Goal: Task Accomplishment & Management: Use online tool/utility

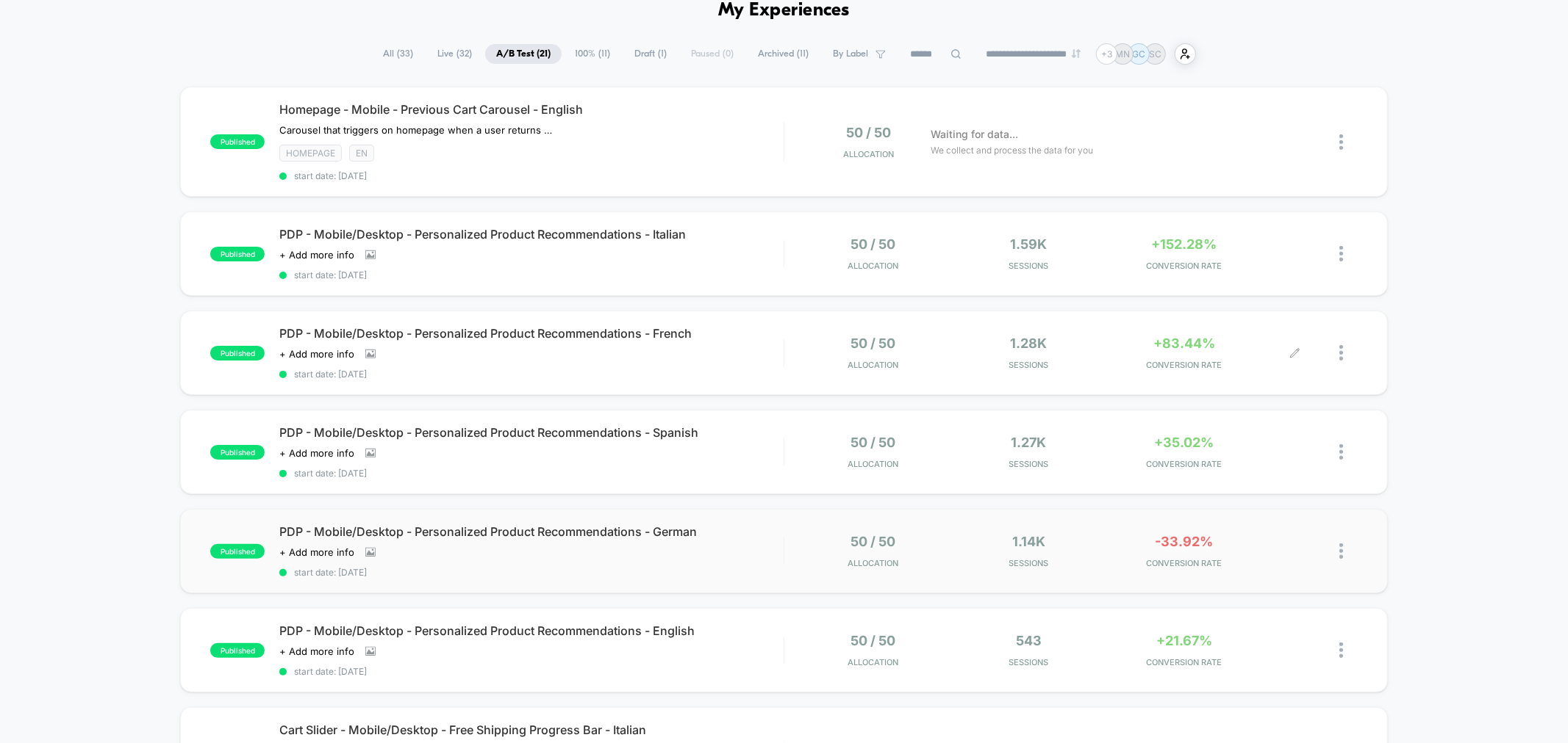
scroll to position [163, 0]
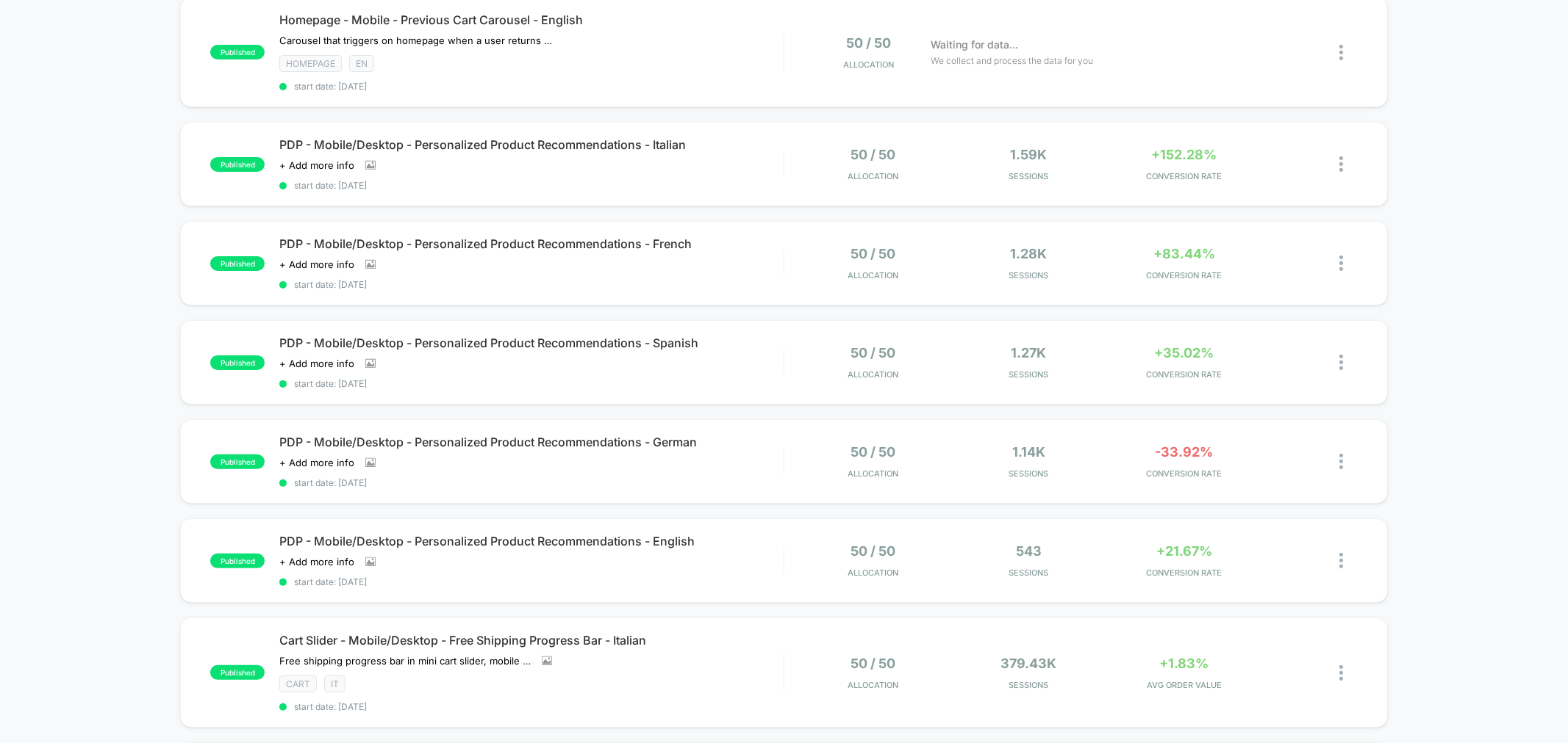
click at [1156, 151] on div at bounding box center [1084, 152] width 142 height 9
click at [1193, 153] on span "+152.28%" at bounding box center [1184, 155] width 65 height 15
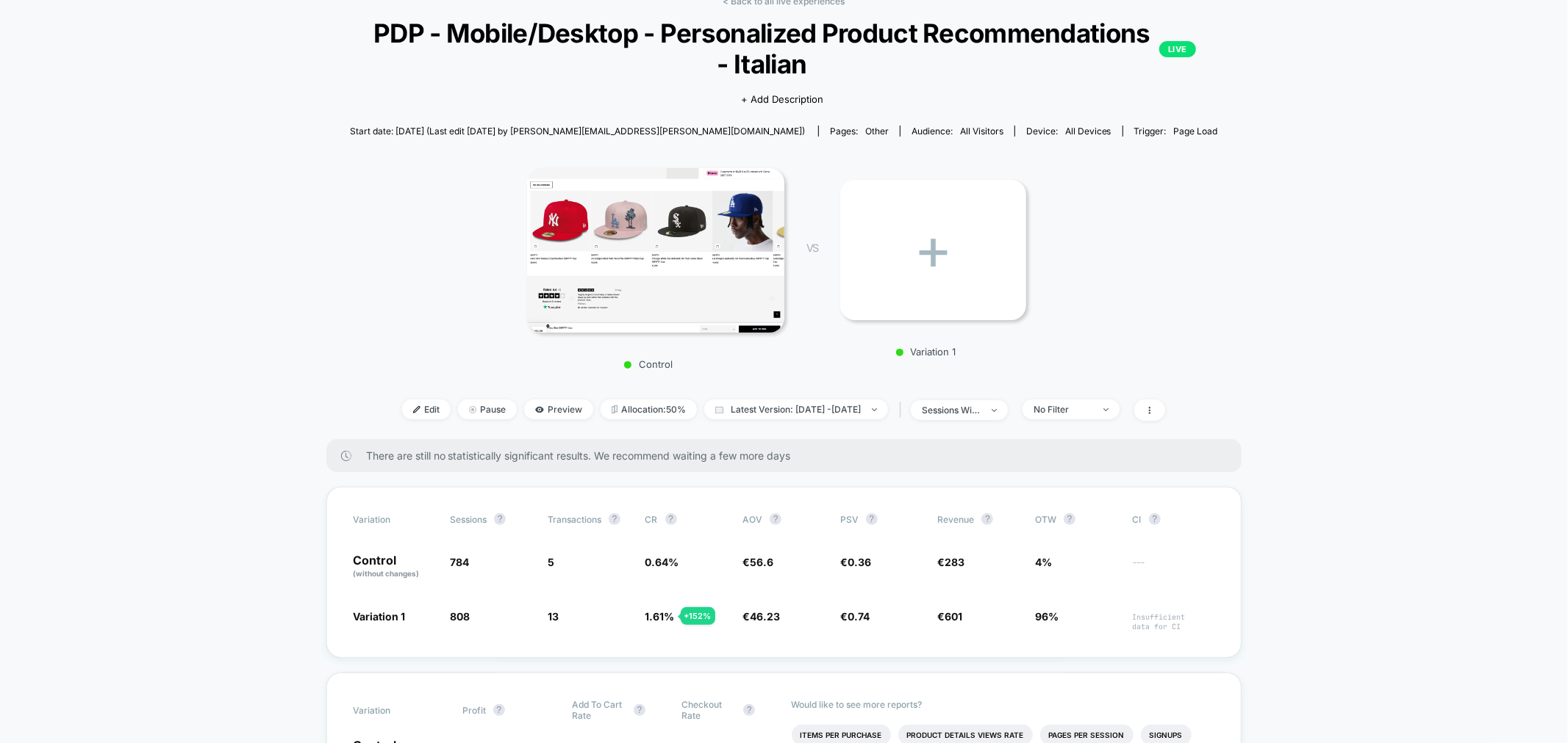
scroll to position [81, 0]
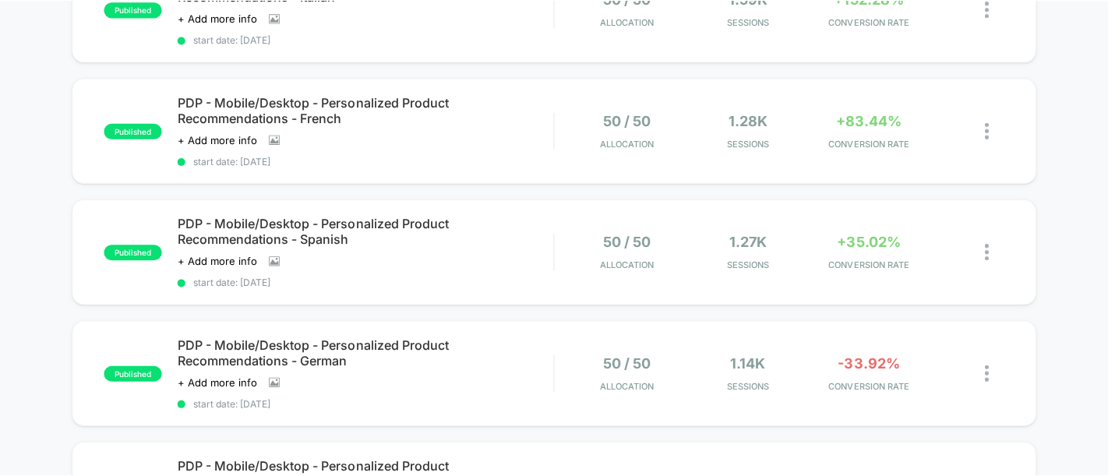
scroll to position [346, 0]
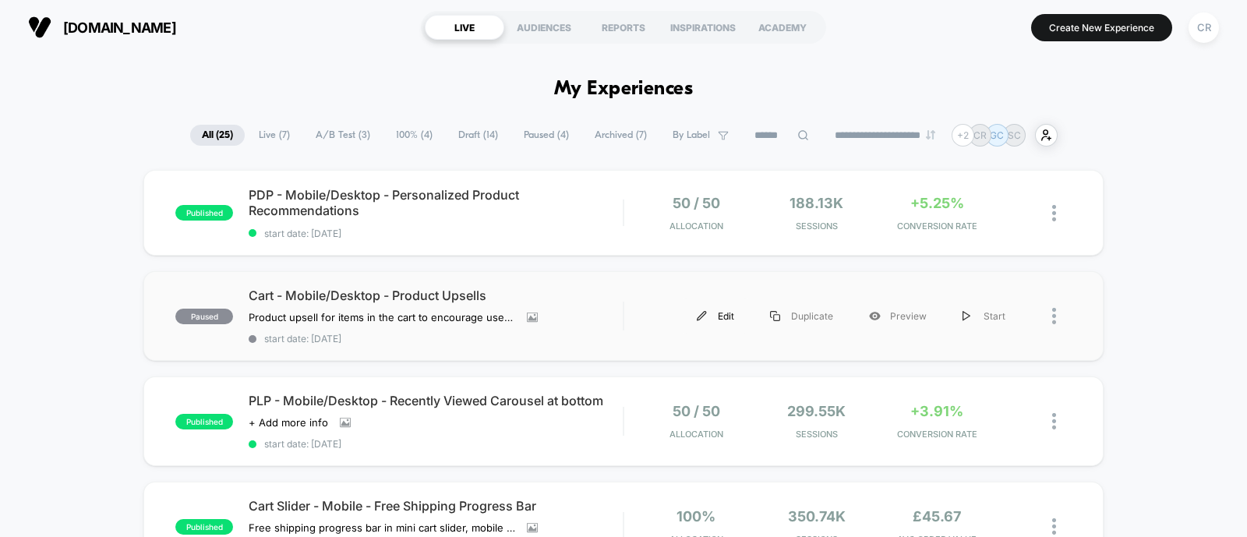
click at [713, 317] on div "Edit" at bounding box center [715, 315] width 73 height 35
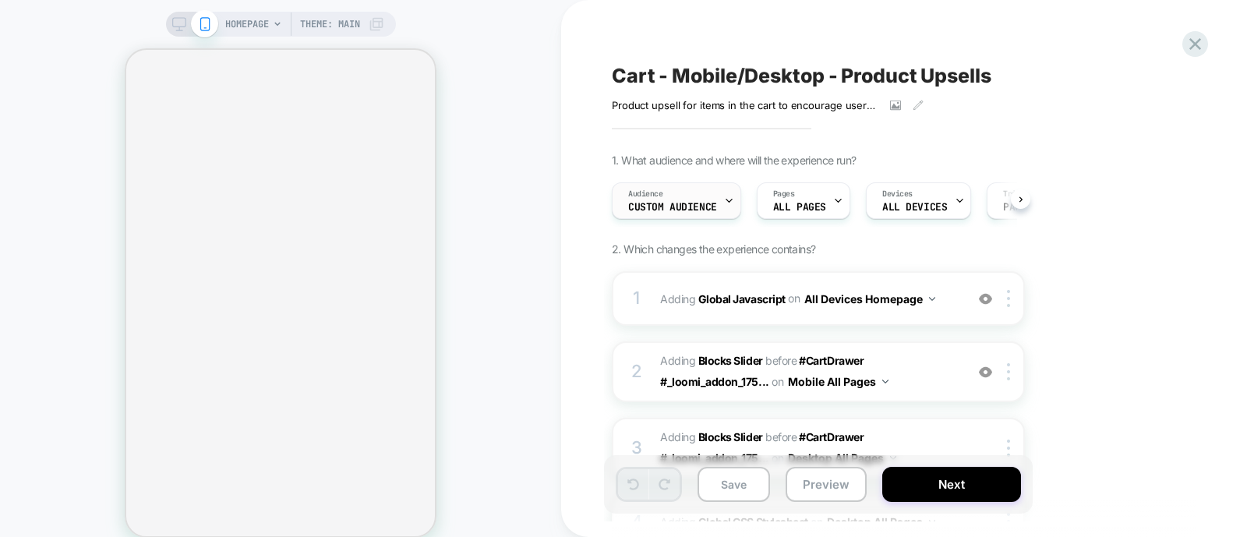
click at [683, 203] on span "Custom Audience" at bounding box center [672, 207] width 89 height 11
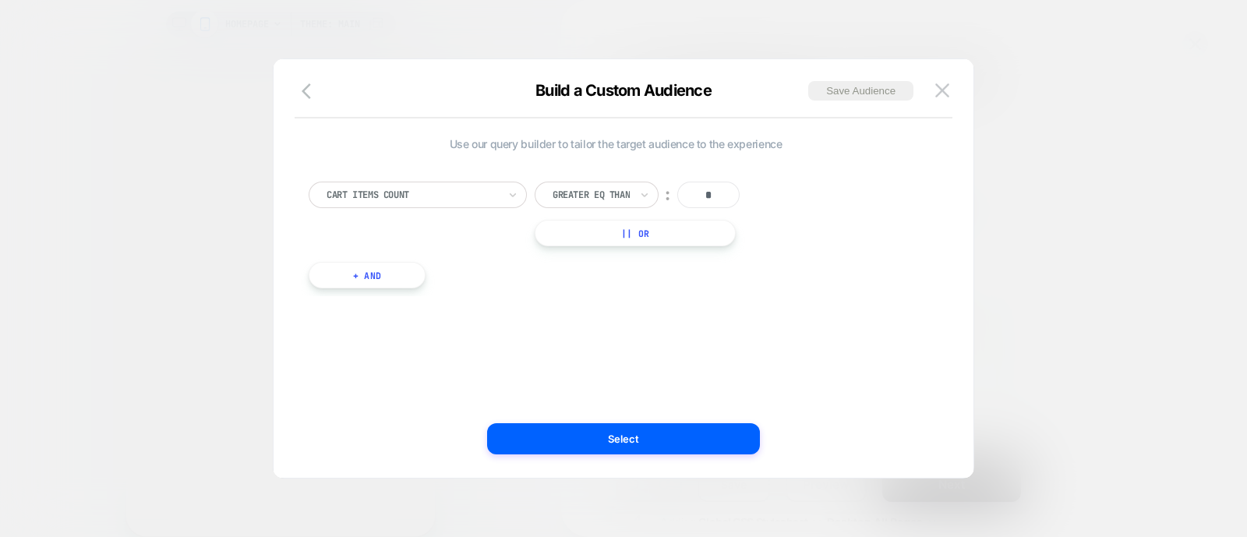
click at [362, 278] on button "+ And" at bounding box center [367, 275] width 117 height 26
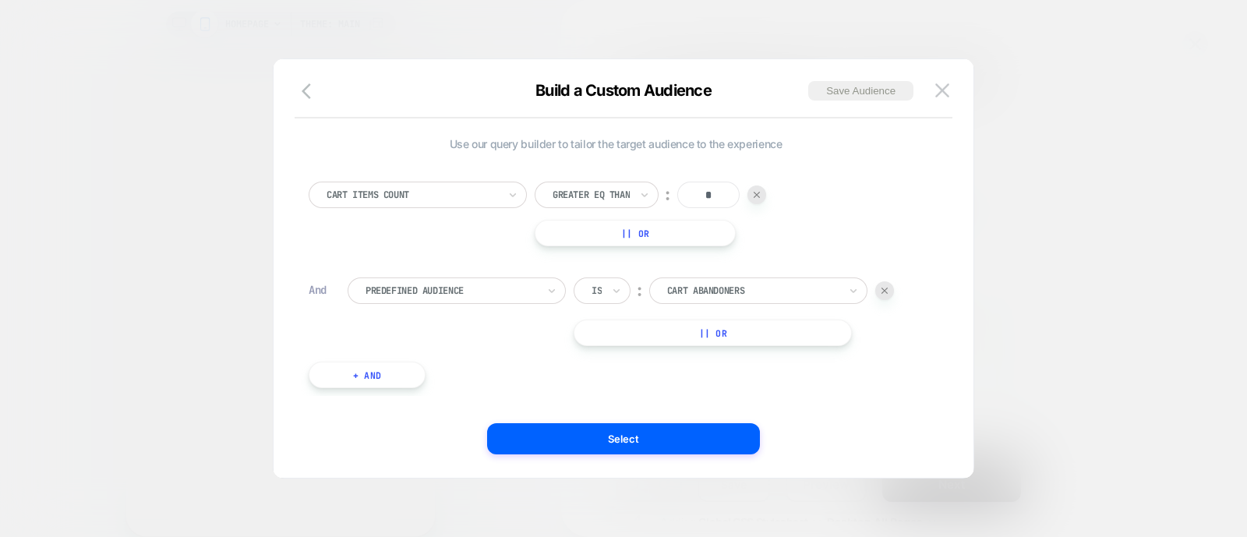
click at [466, 284] on div at bounding box center [450, 291] width 171 height 14
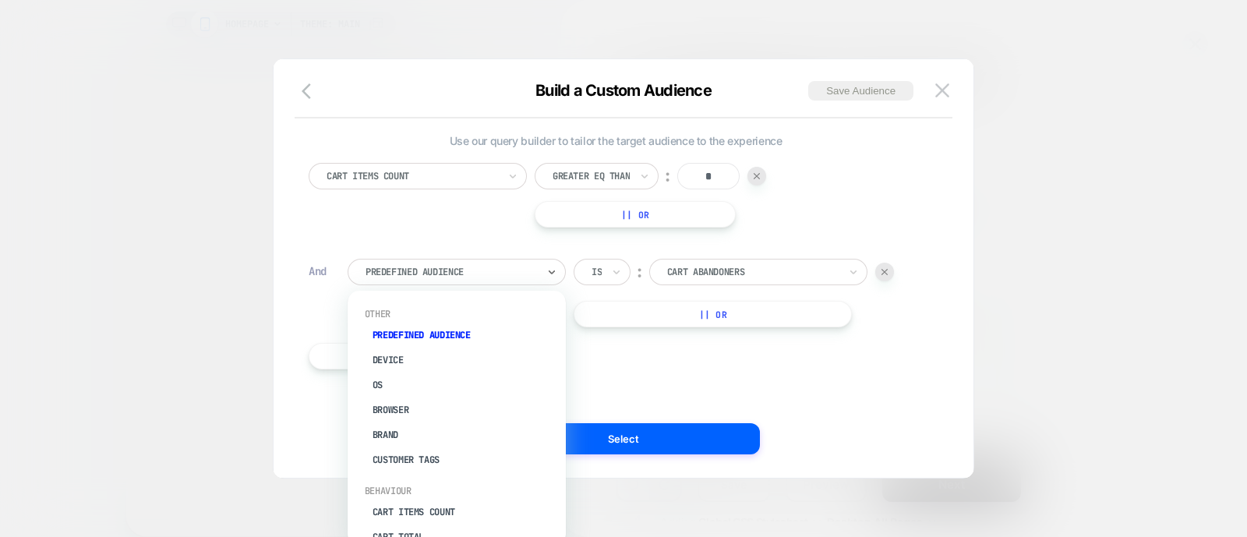
click at [481, 270] on div at bounding box center [450, 272] width 171 height 14
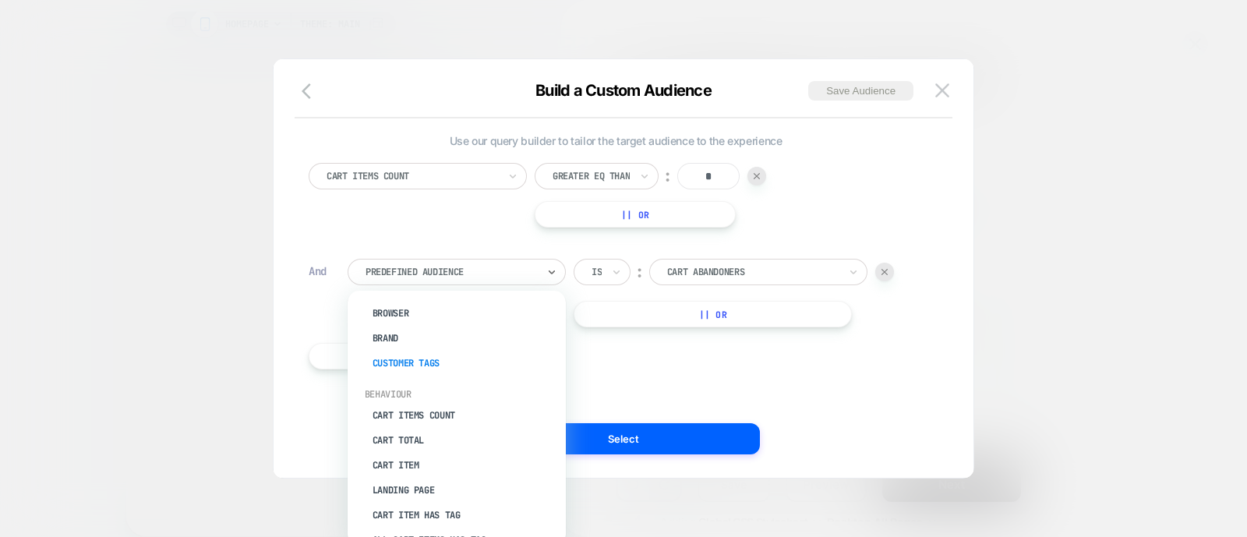
click at [425, 360] on div "Customer Tags" at bounding box center [464, 363] width 203 height 25
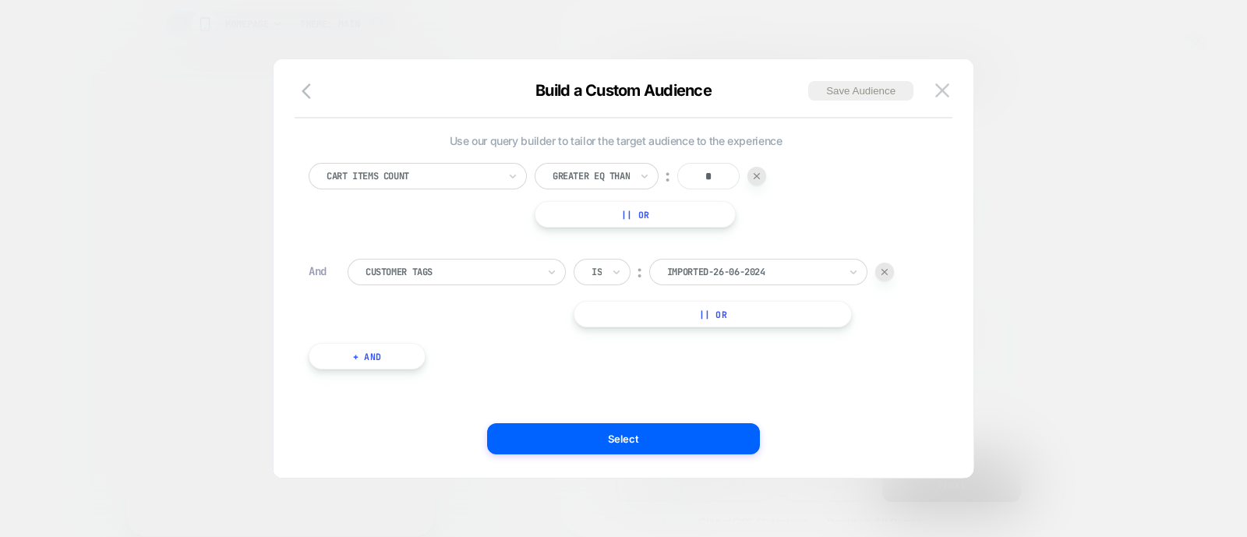
scroll to position [0, 0]
click at [731, 268] on div at bounding box center [752, 275] width 171 height 14
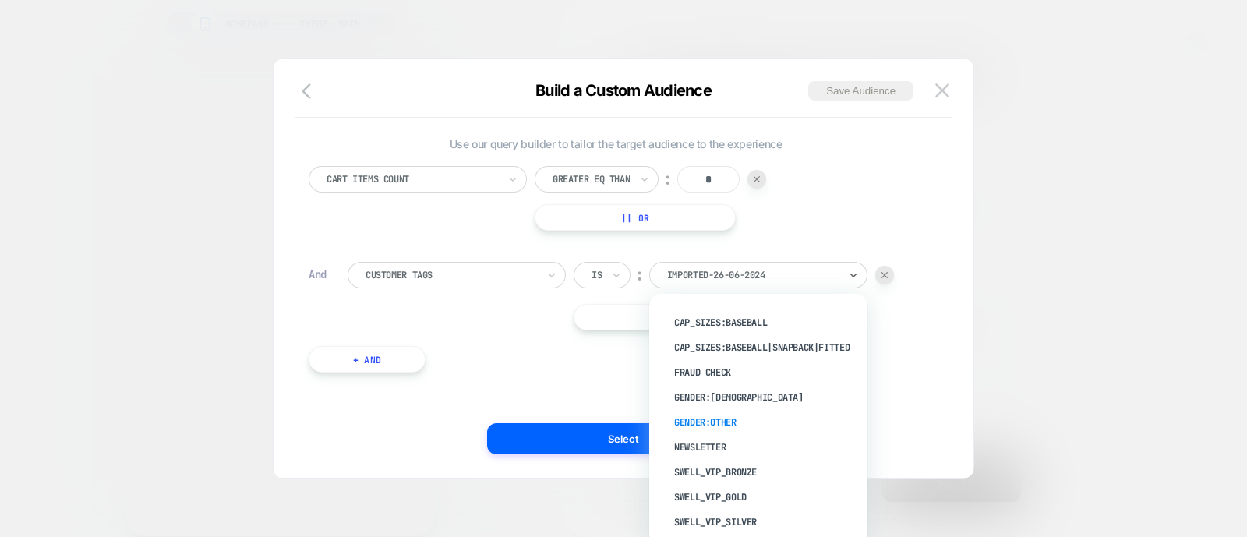
scroll to position [265, 0]
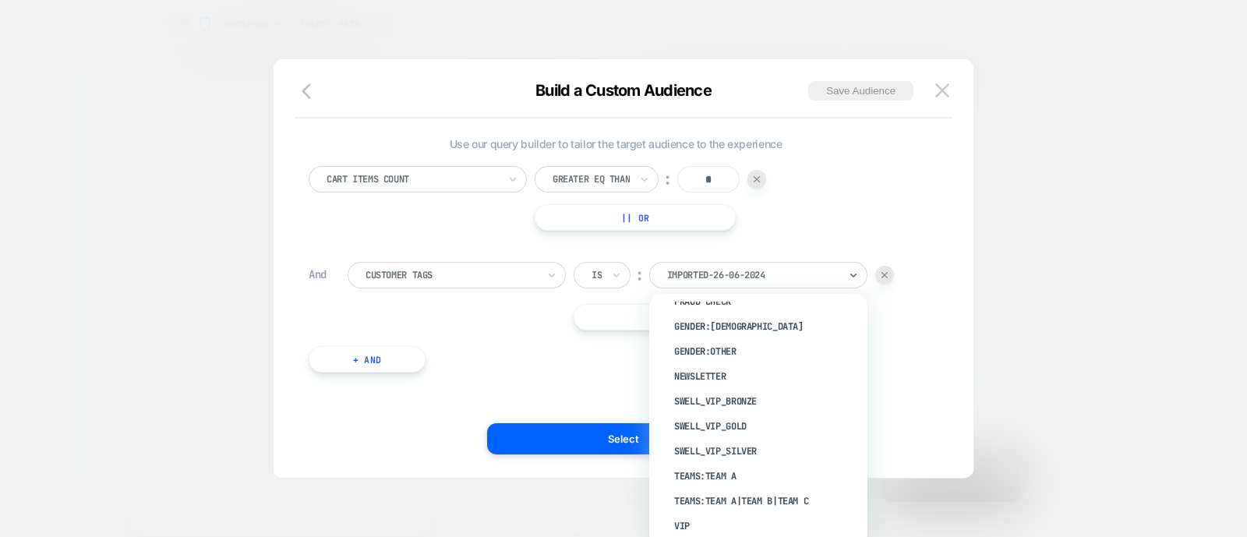
click at [496, 268] on div at bounding box center [450, 275] width 171 height 14
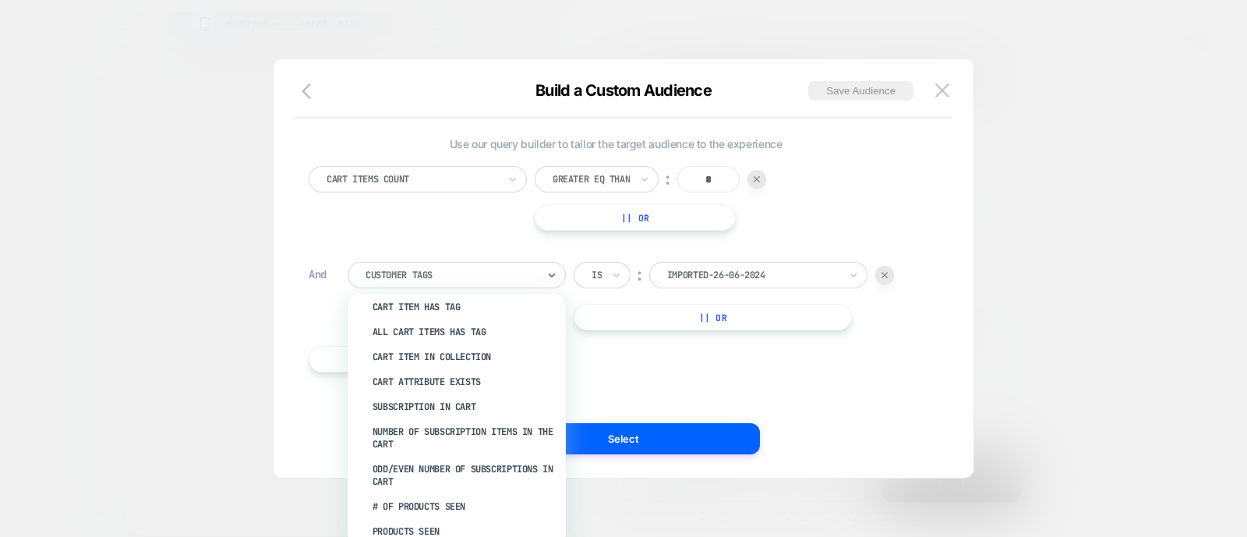
scroll to position [282, 0]
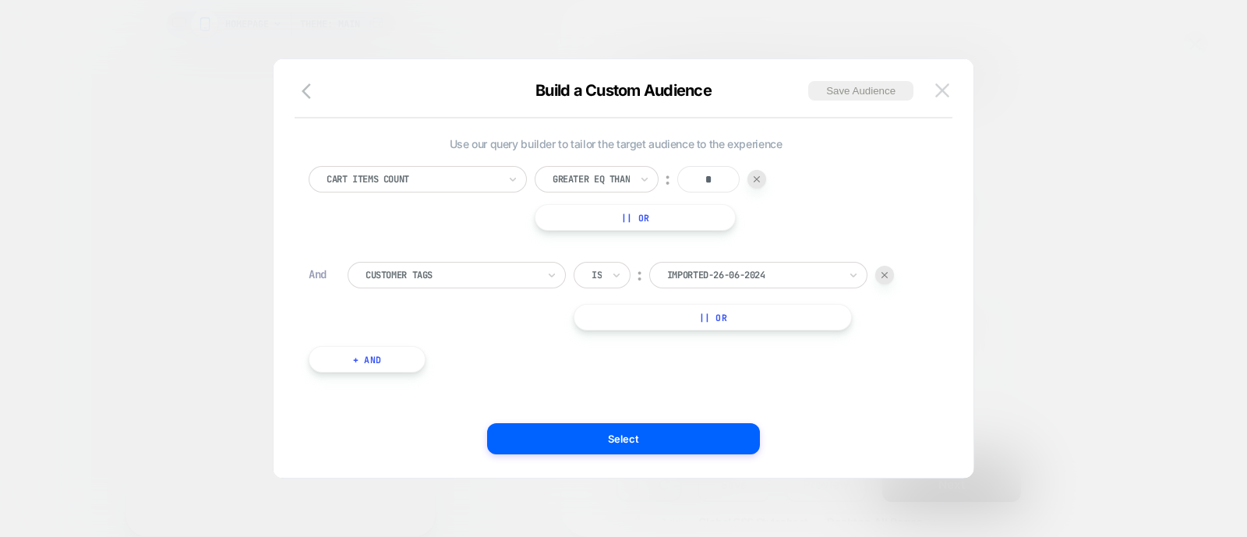
click at [934, 79] on button at bounding box center [941, 90] width 23 height 23
